Goal: Information Seeking & Learning: Find specific page/section

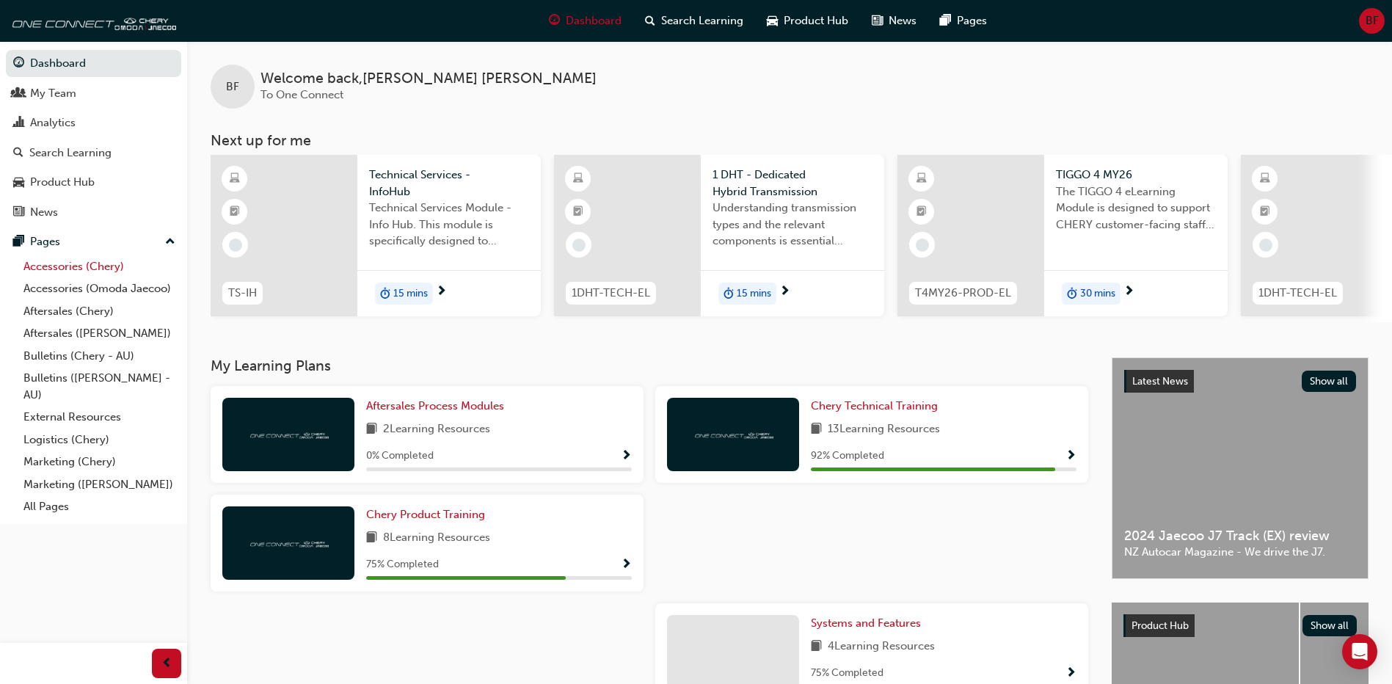
click at [68, 271] on link "Accessories (Chery)" at bounding box center [100, 266] width 164 height 23
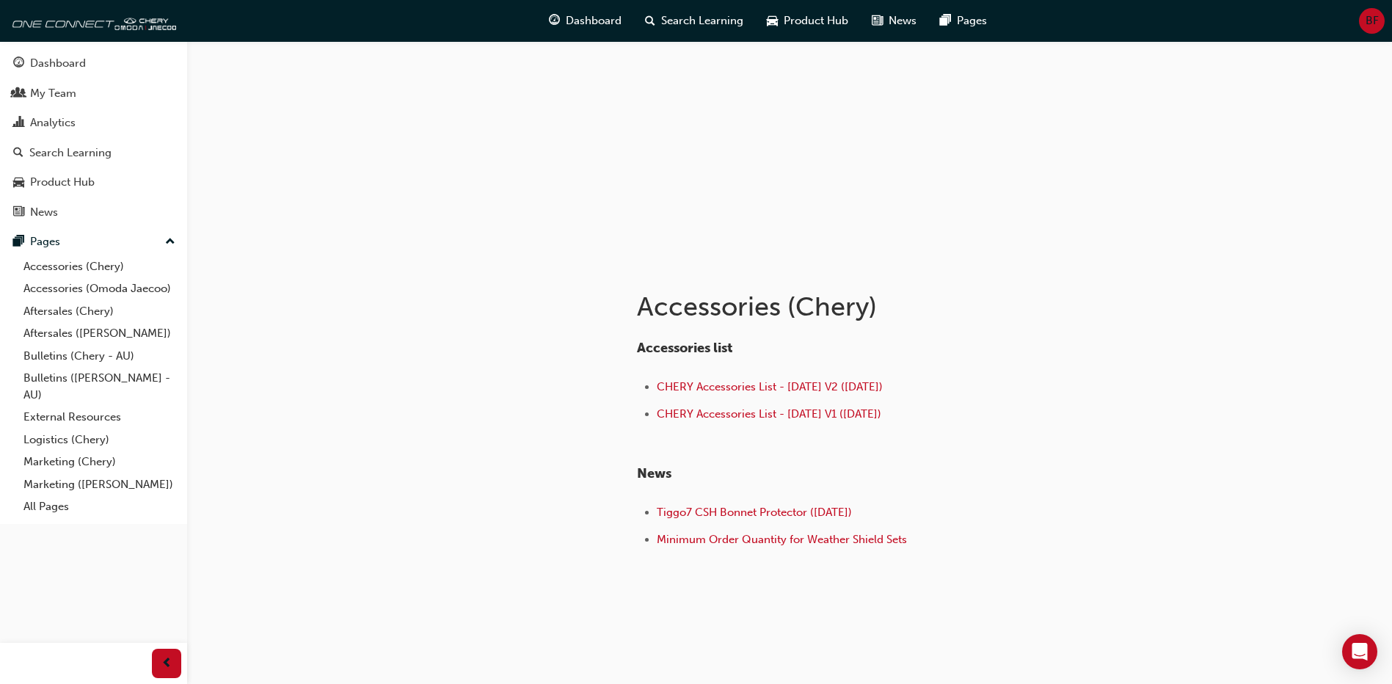
scroll to position [83, 0]
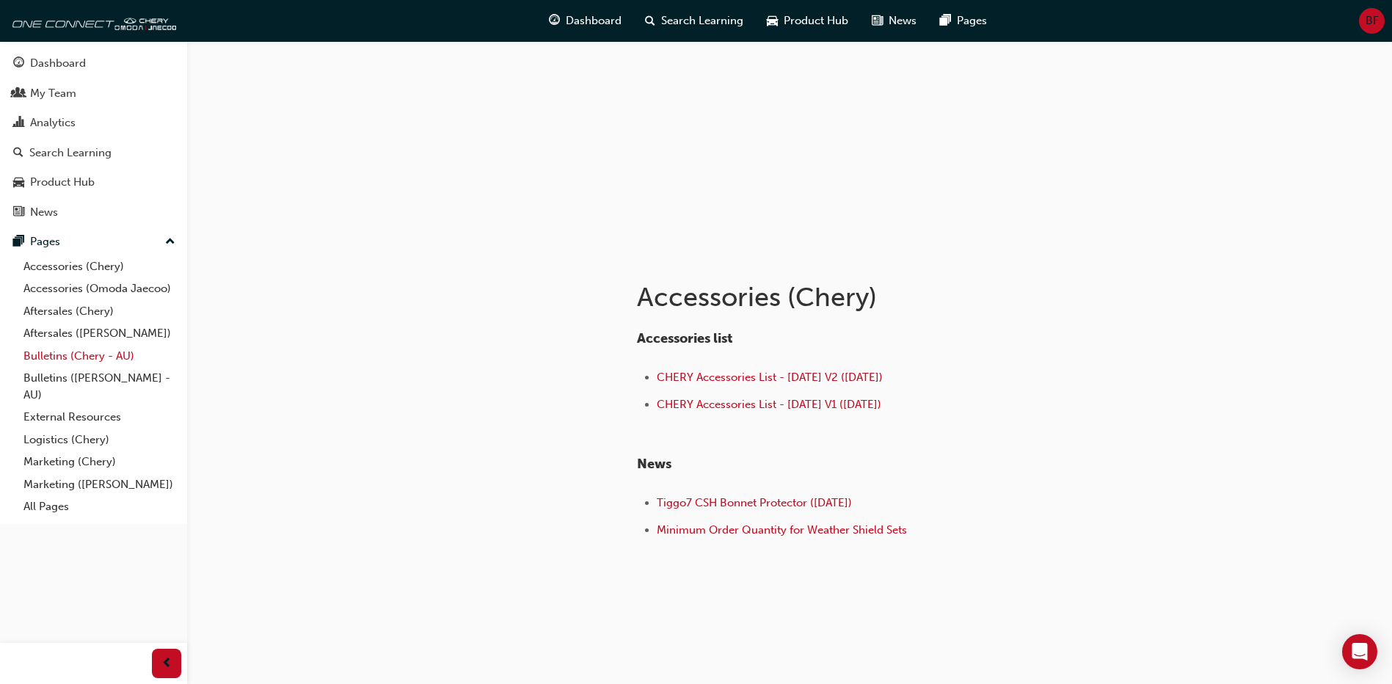
click at [43, 355] on link "Bulletins (Chery - AU)" at bounding box center [100, 356] width 164 height 23
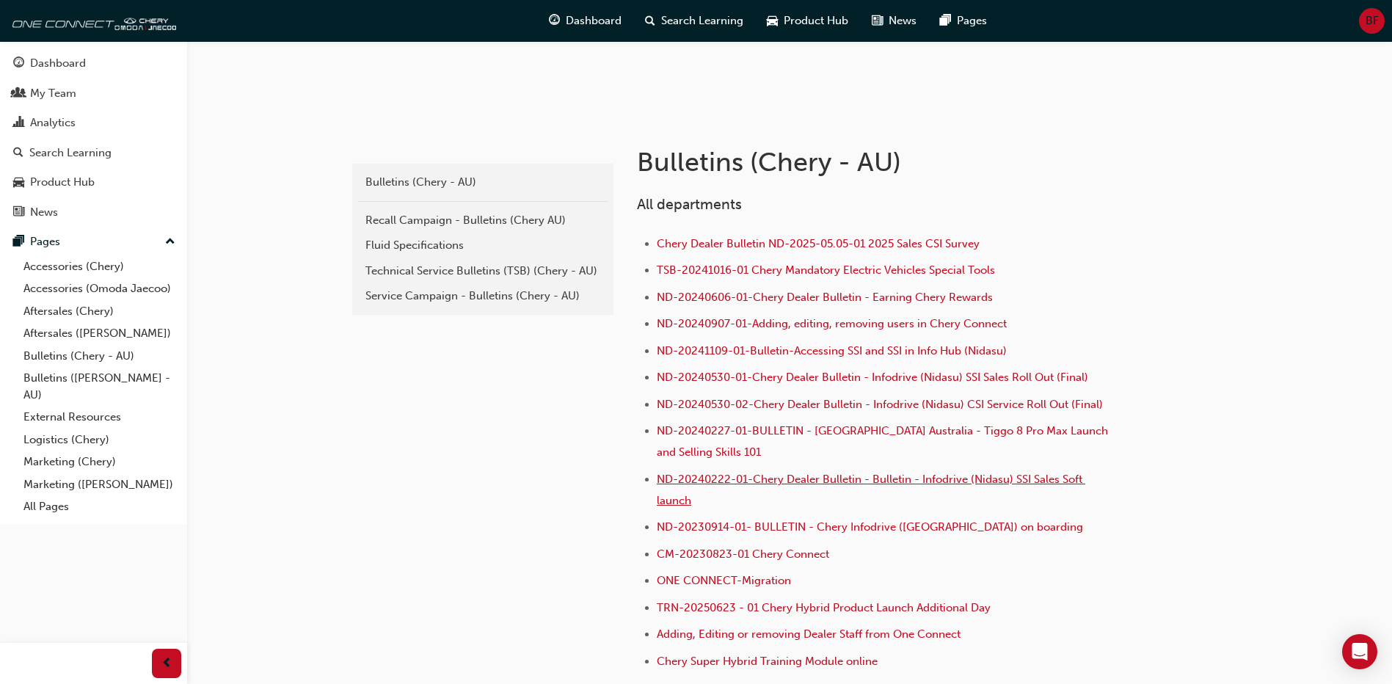
scroll to position [220, 0]
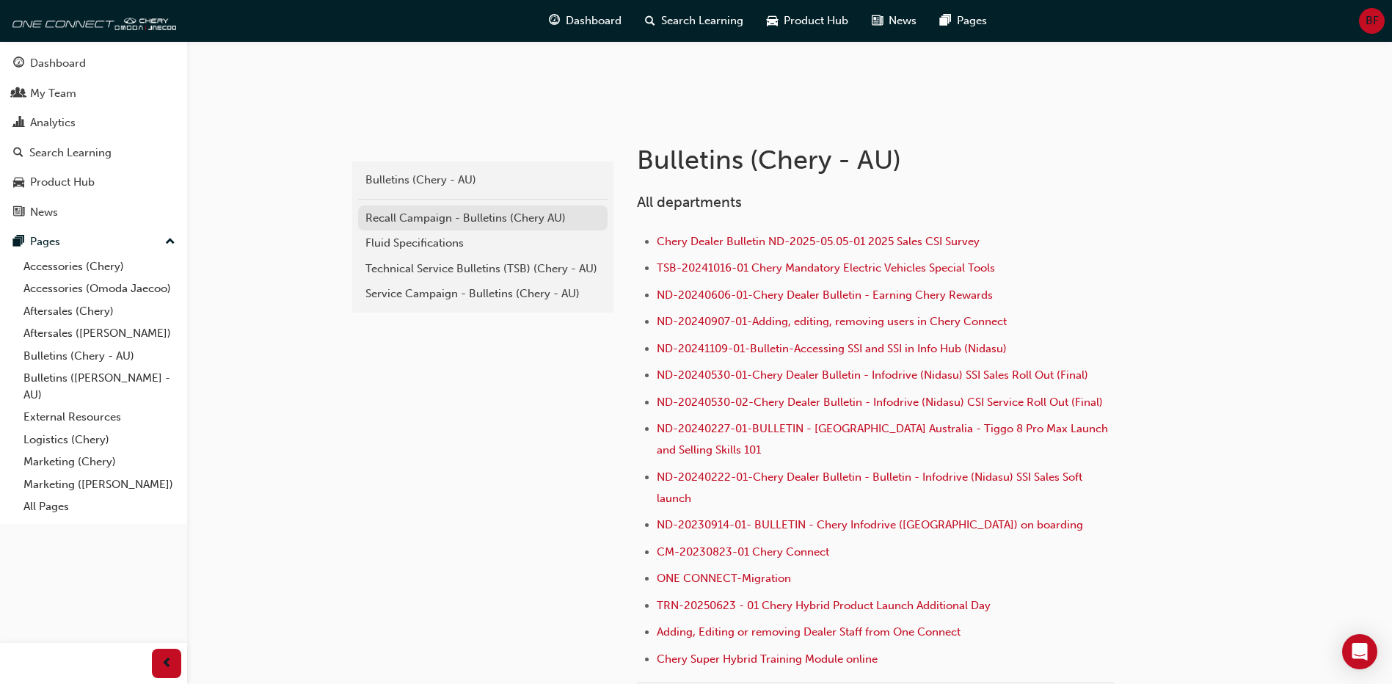
click at [446, 219] on div "Recall Campaign - Bulletins (Chery AU)" at bounding box center [482, 218] width 235 height 17
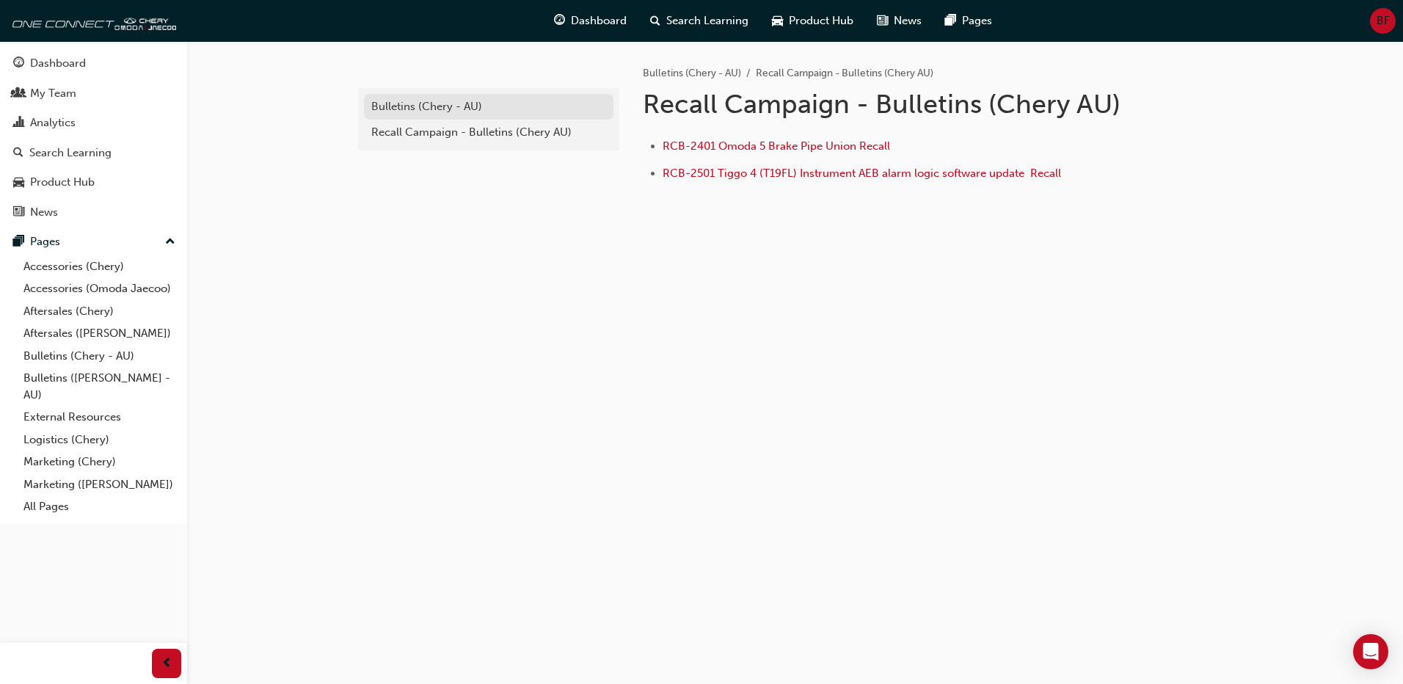
click at [400, 95] on link "Bulletins (Chery - AU)" at bounding box center [489, 107] width 250 height 26
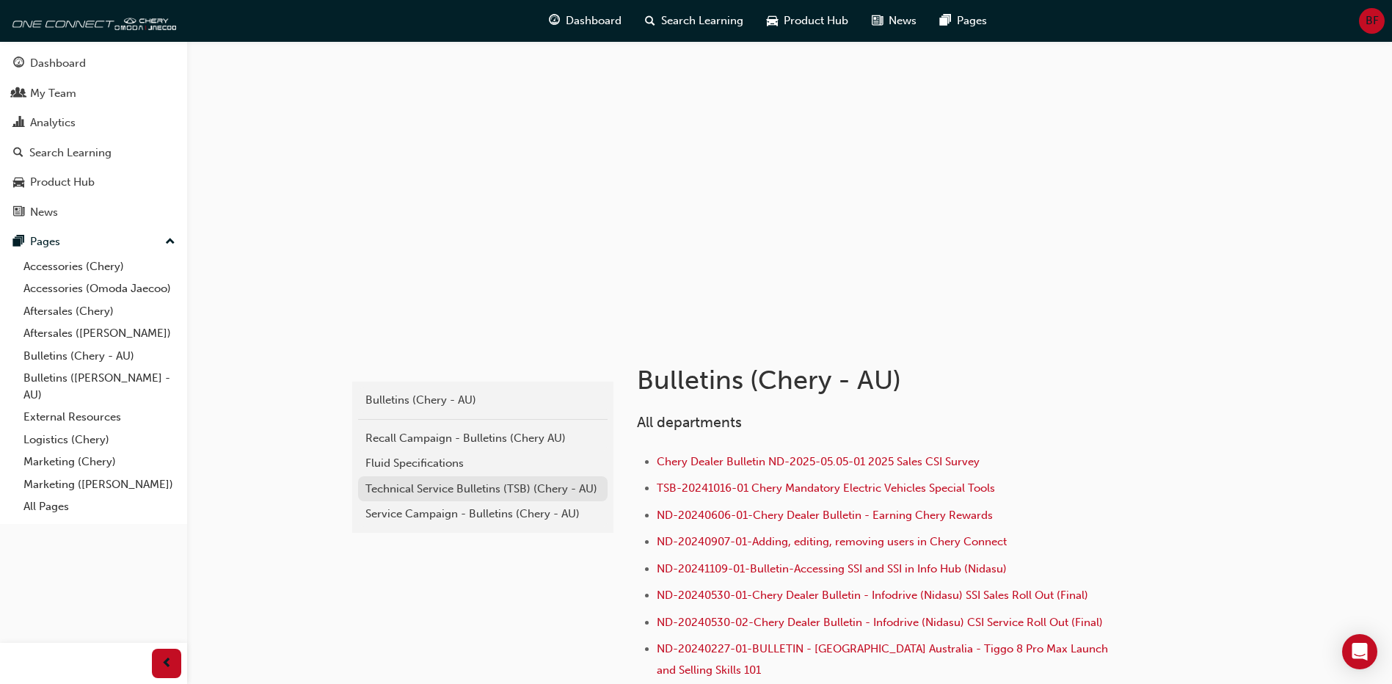
click at [399, 490] on div "Technical Service Bulletins (TSB) (Chery - AU)" at bounding box center [482, 489] width 235 height 17
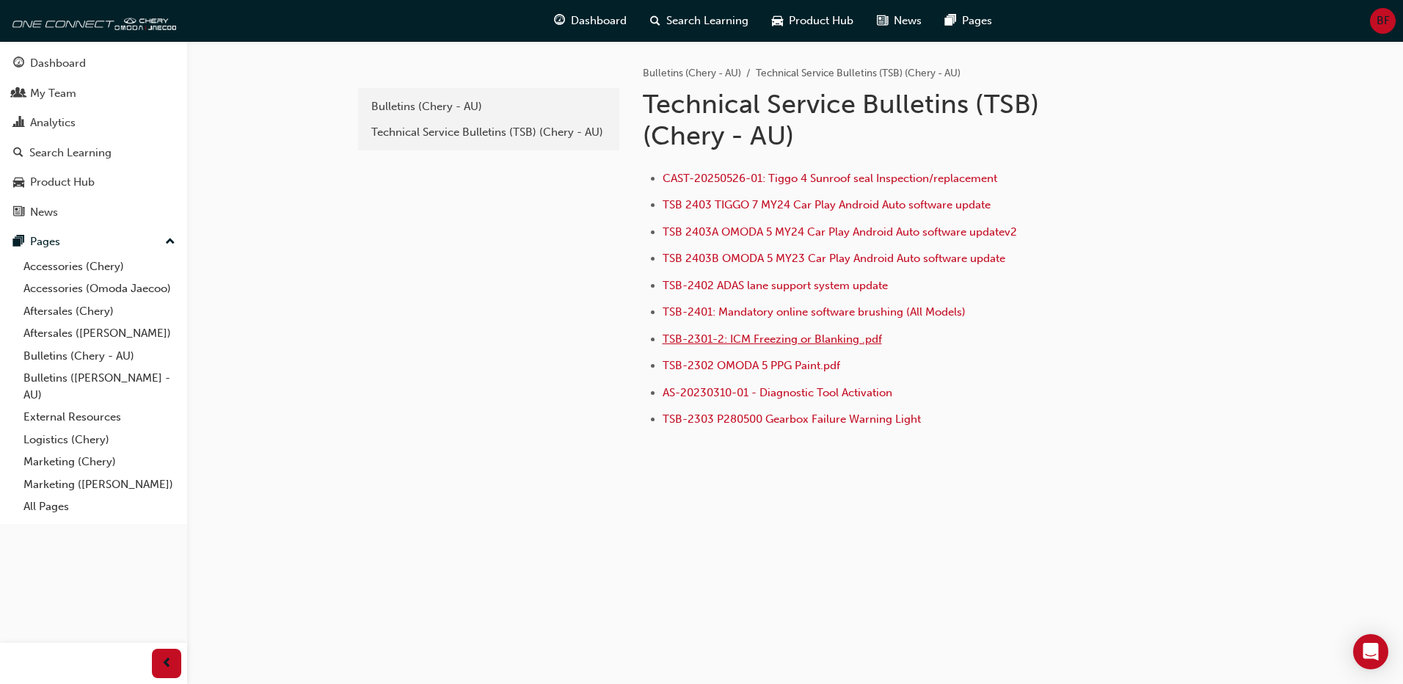
click at [707, 333] on span "TSB-2301-2: ICM Freezing or Blanking .pdf" at bounding box center [772, 338] width 219 height 13
